Goal: Navigation & Orientation: Go to known website

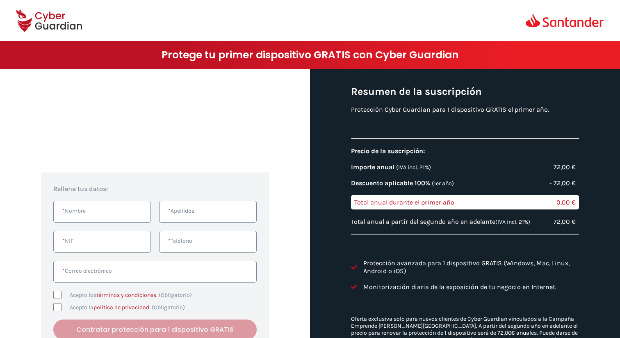
click at [54, 19] on icon at bounding box center [49, 20] width 66 height 29
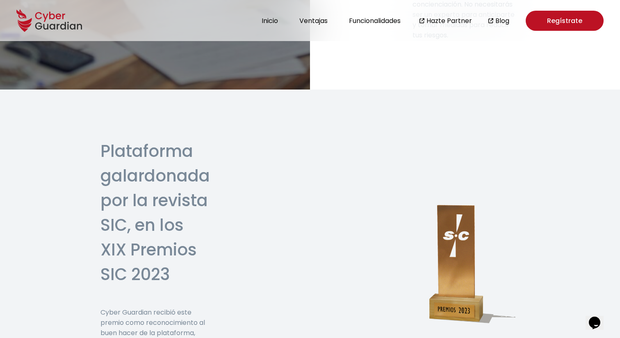
scroll to position [2693, 0]
